Goal: Information Seeking & Learning: Check status

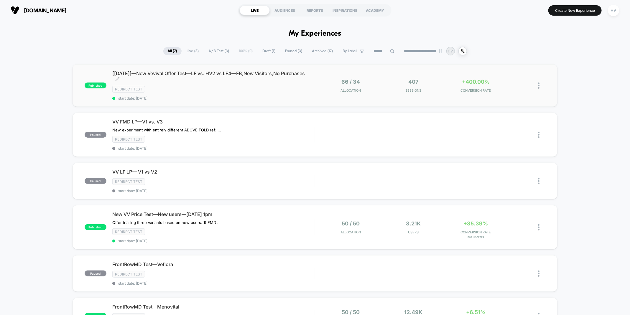
click at [247, 82] on div "[[DATE]]—New Vevival Offer Test—LF vs. HV2 vs LF4—FB,New Visitors,No Purchases …" at bounding box center [213, 85] width 202 height 30
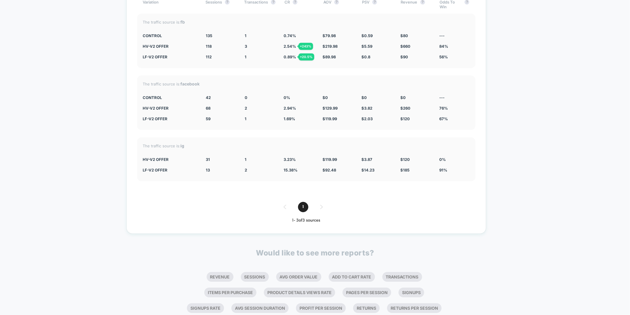
scroll to position [963, 0]
